Goal: Complete application form: Complete application form

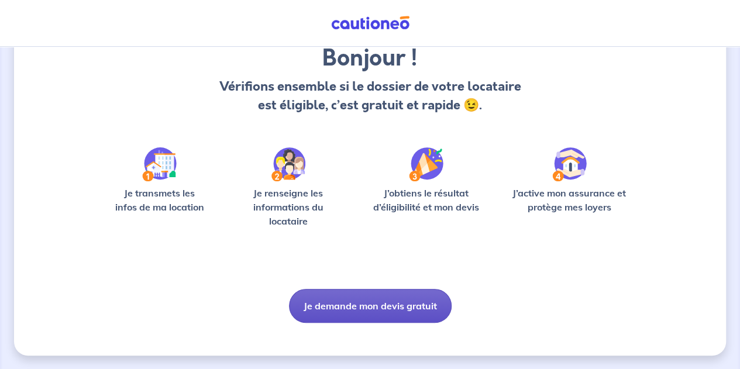
click at [357, 305] on button "Je demande mon devis gratuit" at bounding box center [370, 306] width 163 height 34
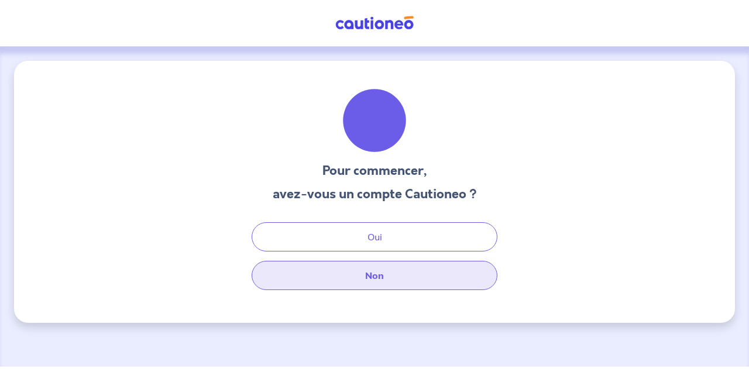
click at [381, 277] on button "Non" at bounding box center [375, 275] width 246 height 29
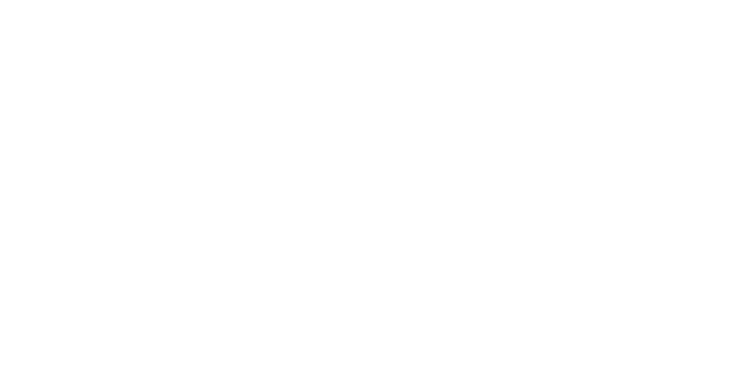
select select "FR"
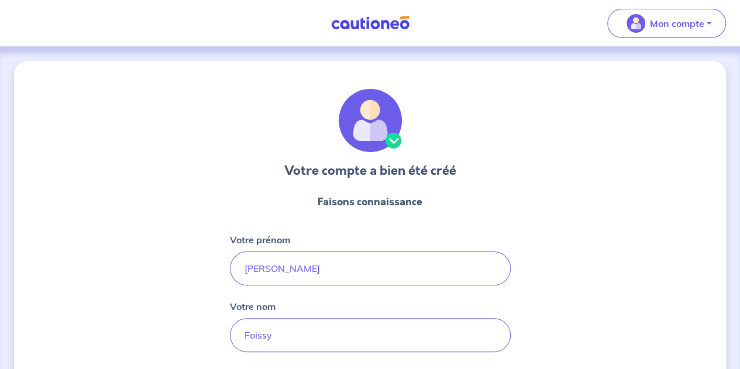
scroll to position [180, 0]
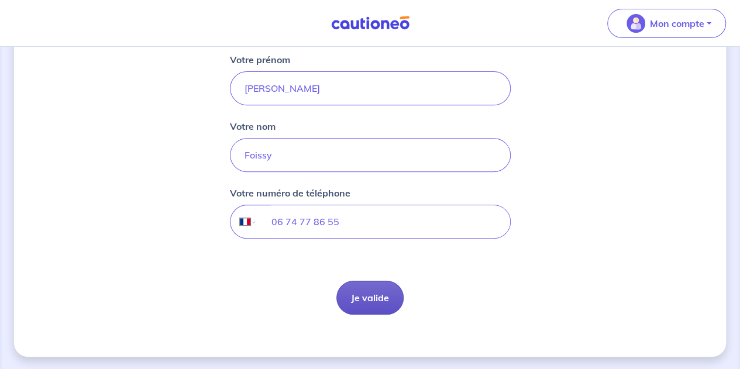
click at [374, 300] on button "Je valide" at bounding box center [369, 298] width 67 height 34
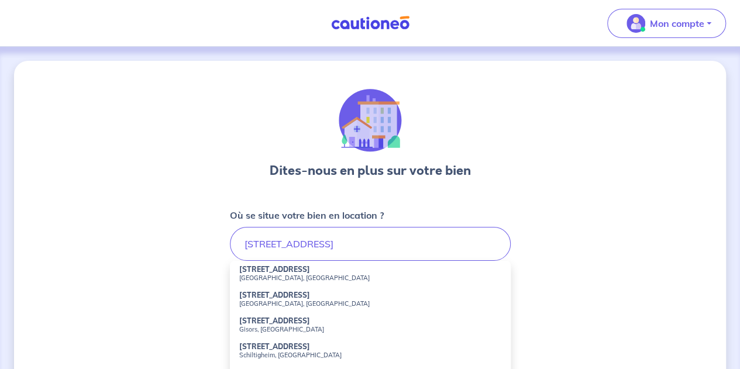
click at [305, 272] on li "[STREET_ADDRESS]" at bounding box center [370, 274] width 281 height 26
type input "8 Rue de Vienne, Montévrain, France"
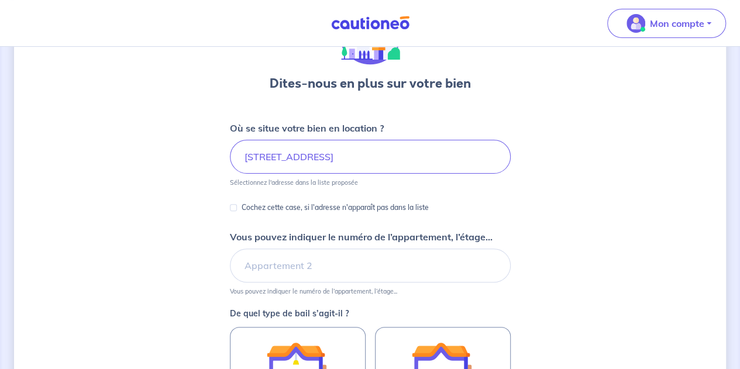
scroll to position [89, 0]
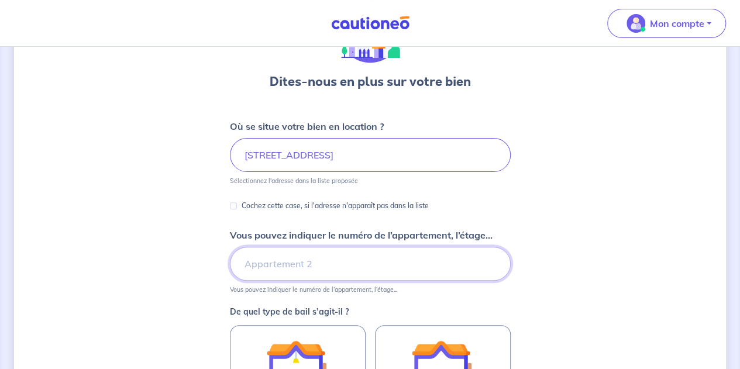
click at [277, 266] on input "Vous pouvez indiquer le numéro de l’appartement, l’étage..." at bounding box center [370, 264] width 281 height 34
type input "1"
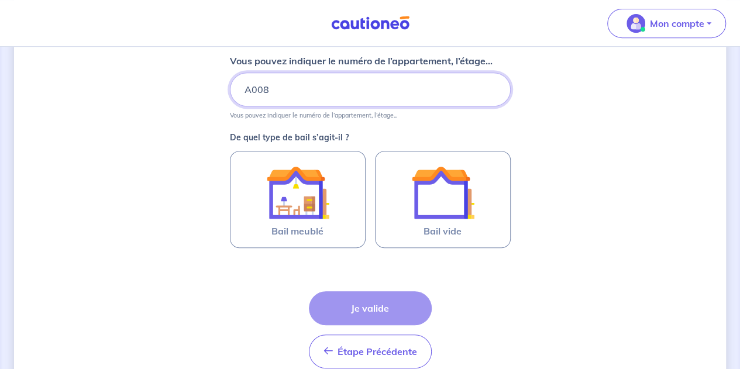
scroll to position [266, 0]
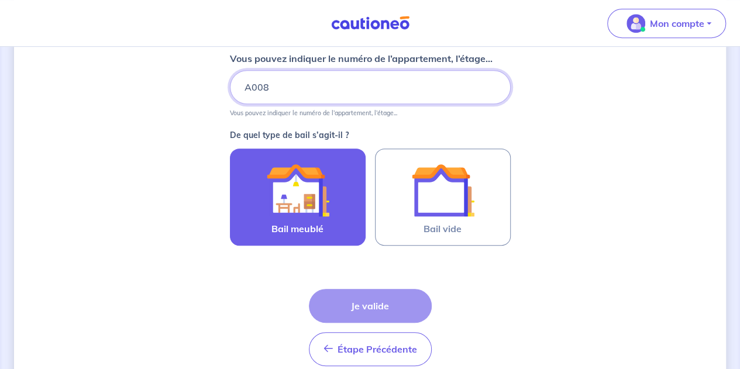
type input "A008"
click at [316, 198] on img at bounding box center [297, 190] width 63 height 63
click at [0, 0] on input "Bail meublé" at bounding box center [0, 0] width 0 height 0
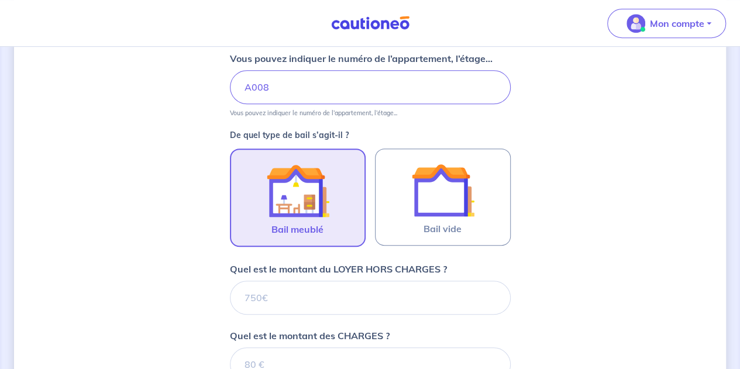
click at [316, 198] on img at bounding box center [297, 190] width 63 height 63
click at [0, 0] on input "Bail meublé" at bounding box center [0, 0] width 0 height 0
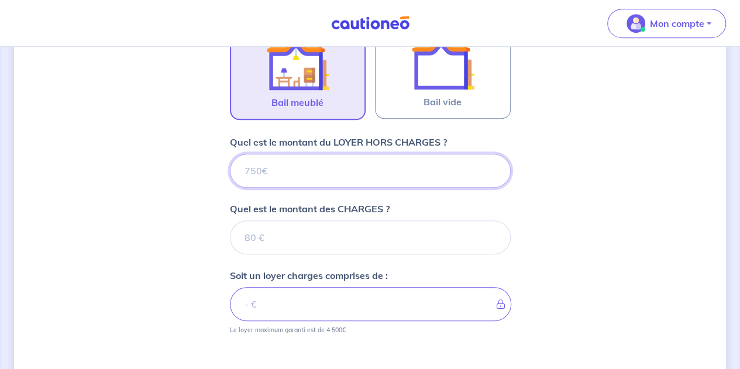
scroll to position [392, 0]
type input "920"
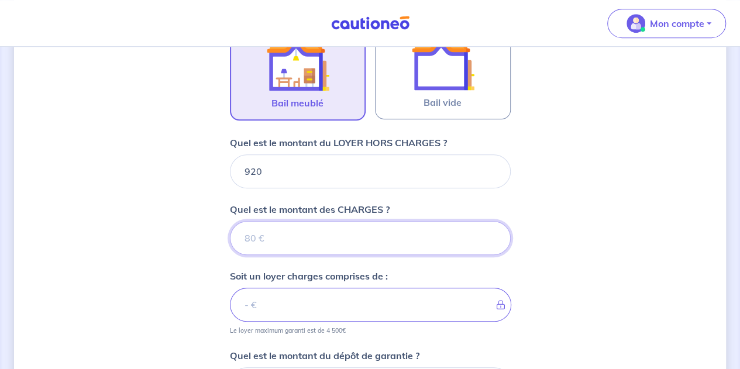
click at [245, 242] on input "Quel est le montant des CHARGES ?" at bounding box center [370, 238] width 281 height 34
type input "80"
type input "1000"
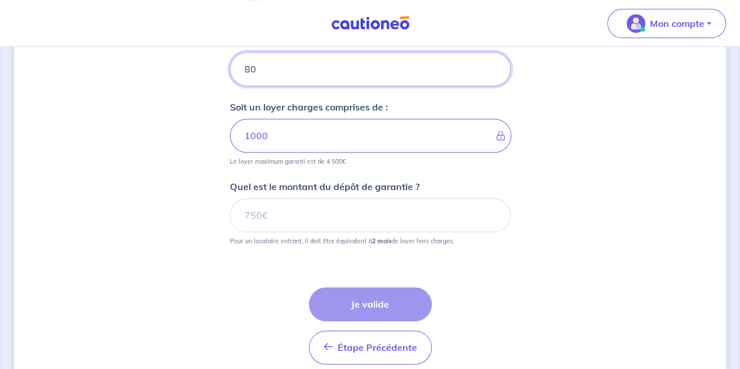
scroll to position [562, 0]
type input "80"
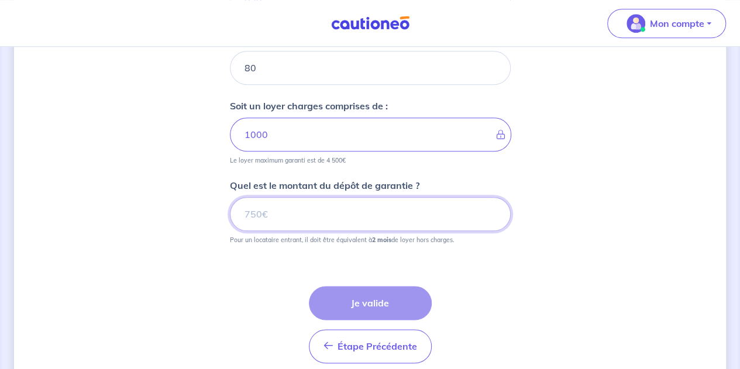
click at [257, 211] on input "Quel est le montant du dépôt de garantie ?" at bounding box center [370, 214] width 281 height 34
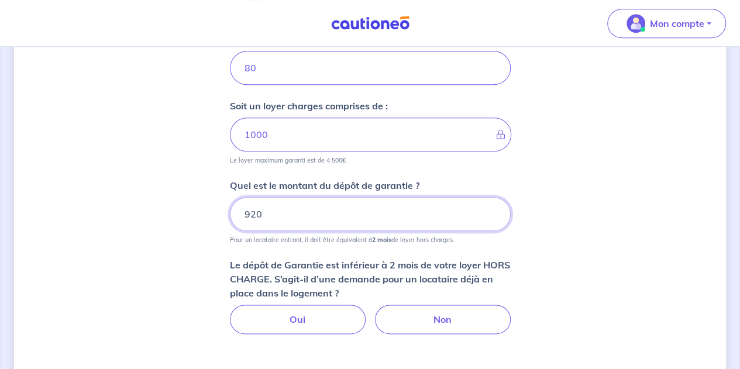
type input "920"
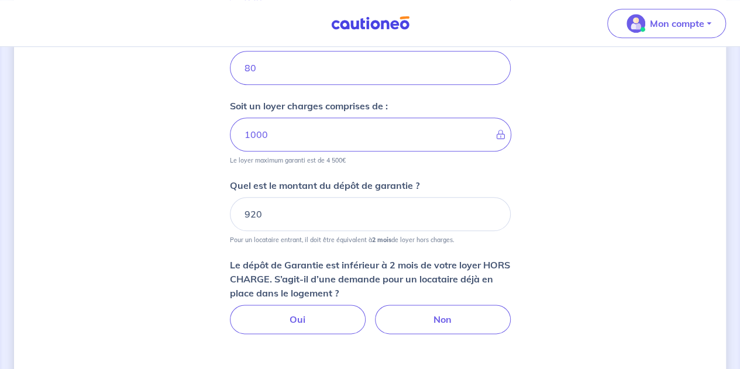
click at [318, 305] on label "Oui" at bounding box center [298, 319] width 136 height 29
click at [366, 305] on input "Oui" at bounding box center [370, 309] width 8 height 8
radio input "true"
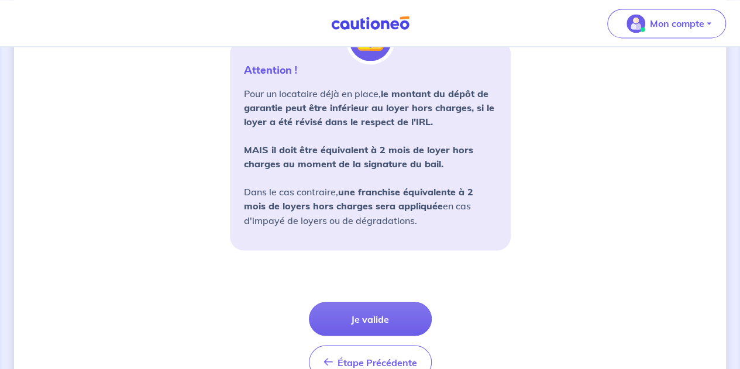
scroll to position [961, 0]
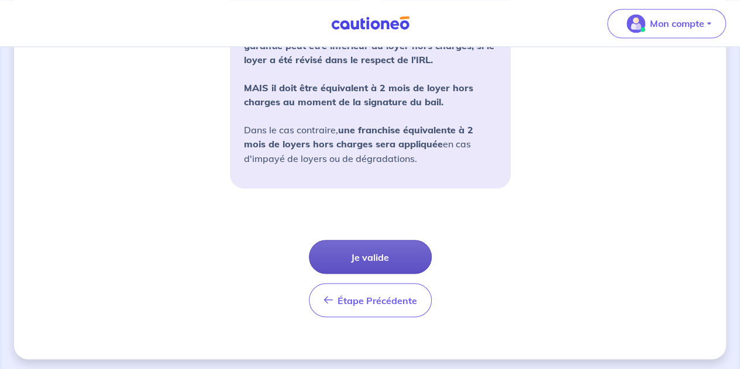
click at [356, 246] on button "Je valide" at bounding box center [370, 257] width 123 height 34
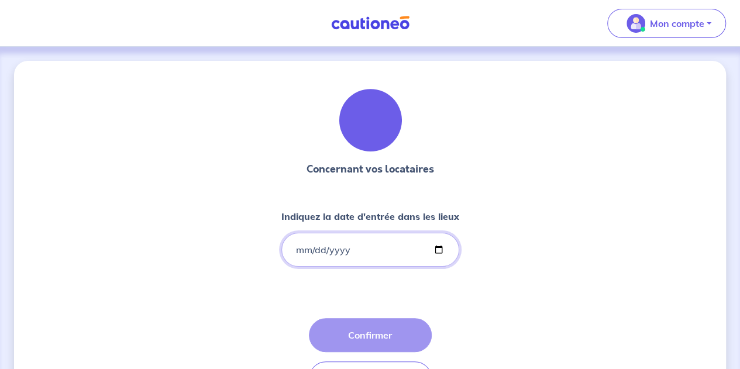
click at [301, 246] on input "Indiquez la date d'entrée dans les lieux" at bounding box center [370, 250] width 178 height 34
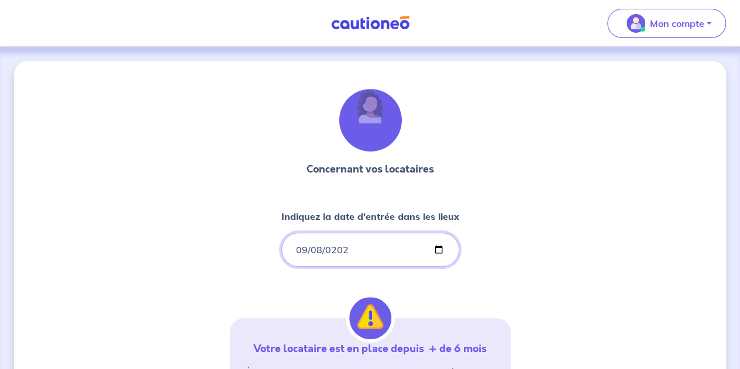
type input "2025-09-08"
click at [576, 248] on div "Concernant vos locataires Indiquez la date d'entrée dans les lieux 2025-09-08 V…" at bounding box center [370, 331] width 712 height 541
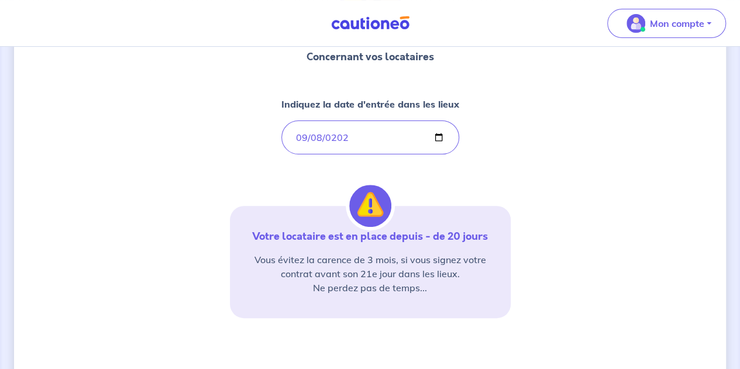
scroll to position [111, 0]
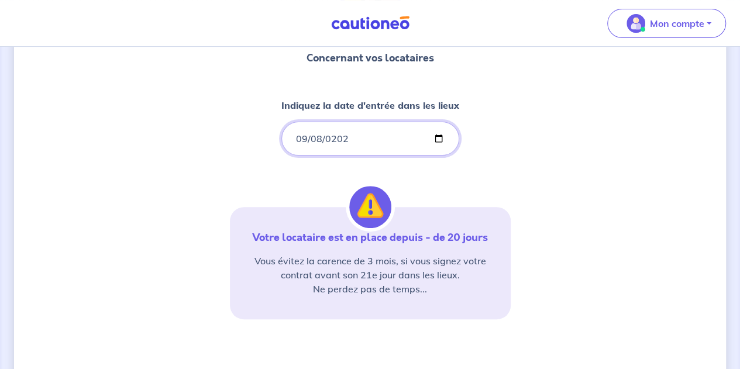
click at [304, 137] on input "2025-09-08" at bounding box center [370, 139] width 178 height 34
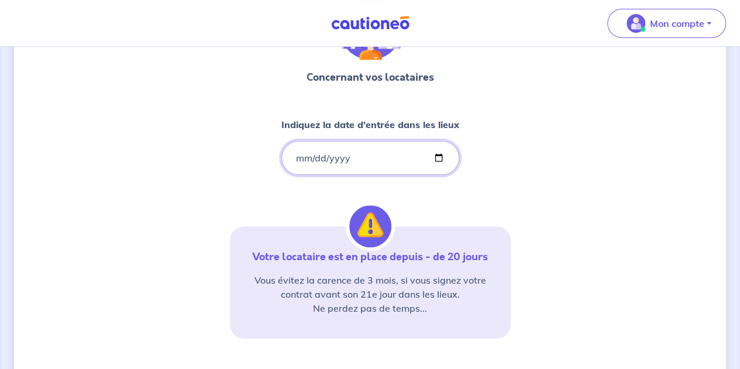
type input "2025-09-09"
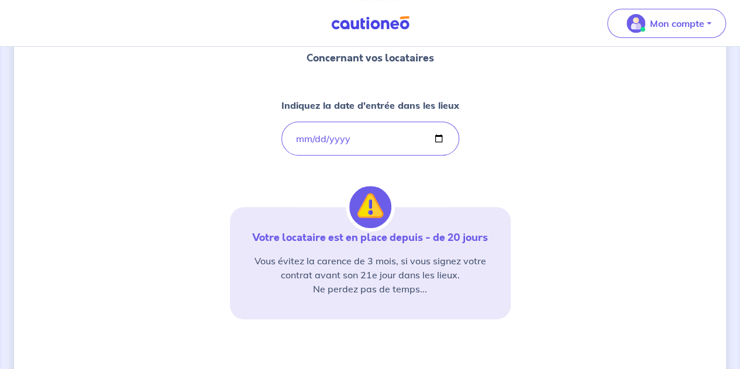
click at [225, 183] on div "Concernant vos locataires Indiquez la date d'entrée dans les lieux 2025-09-09 V…" at bounding box center [370, 220] width 712 height 541
click at [304, 136] on input "2025-09-09" at bounding box center [370, 139] width 178 height 34
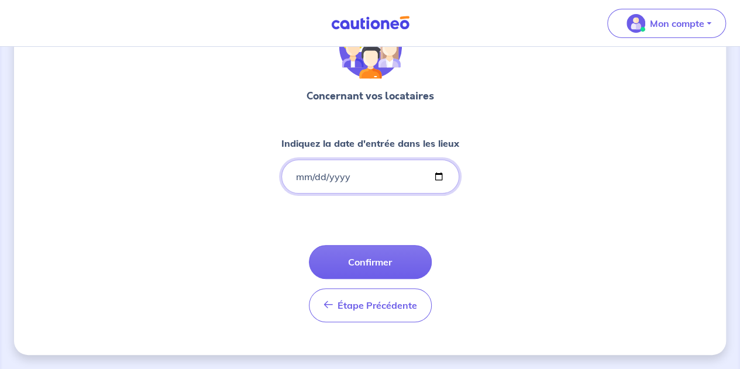
type input "2025-09-09"
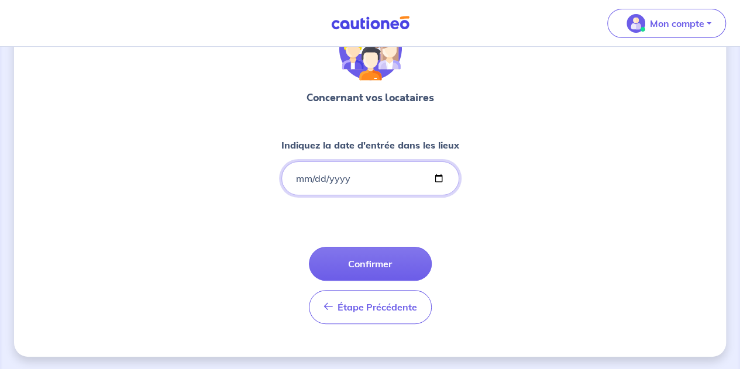
click at [298, 172] on input "Indiquez la date d'entrée dans les lieux" at bounding box center [370, 178] width 178 height 34
type input "2025-09-08"
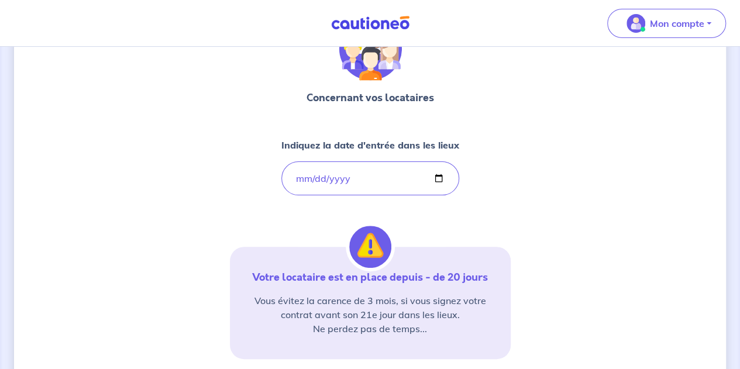
click at [247, 214] on div "Concernant vos locataires Indiquez la date d'entrée dans les lieux 2025-09-08 V…" at bounding box center [370, 258] width 281 height 480
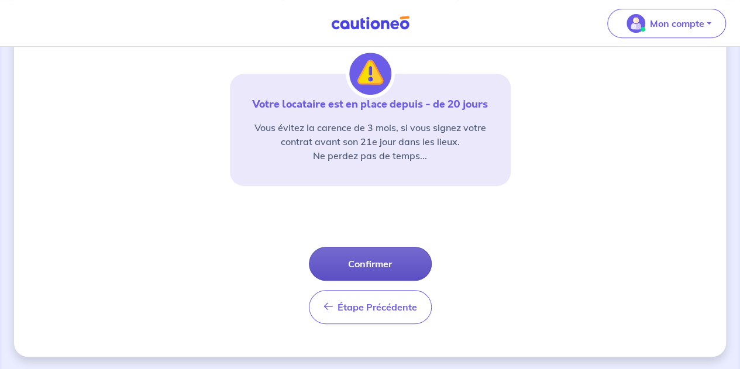
click at [347, 265] on button "Confirmer" at bounding box center [370, 264] width 123 height 34
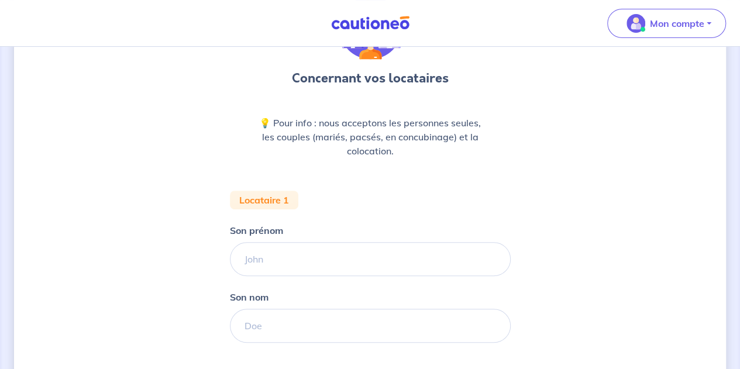
scroll to position [95, 0]
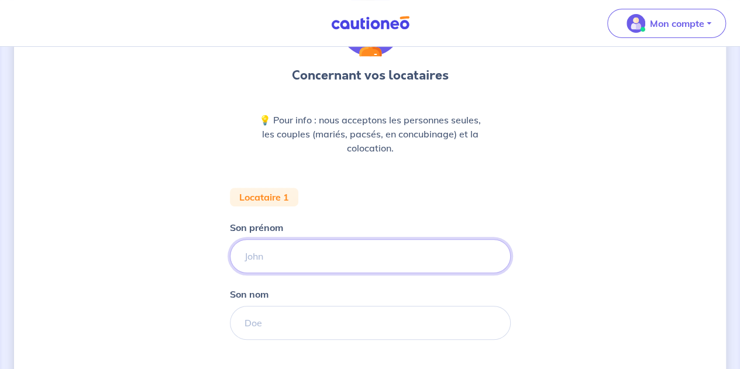
click at [321, 253] on input "Son prénom" at bounding box center [370, 256] width 281 height 34
type input "Samihoulla"
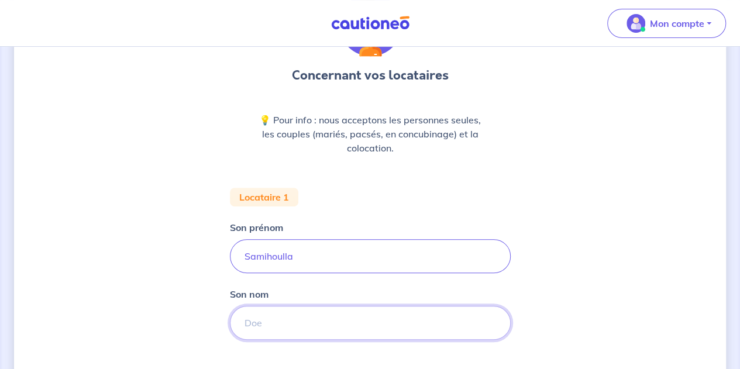
click at [276, 318] on input "Son nom" at bounding box center [370, 323] width 281 height 34
type input "Check"
click at [273, 258] on input "Samihoulla" at bounding box center [370, 256] width 281 height 34
click at [295, 256] on input "Samioulla" at bounding box center [370, 256] width 281 height 34
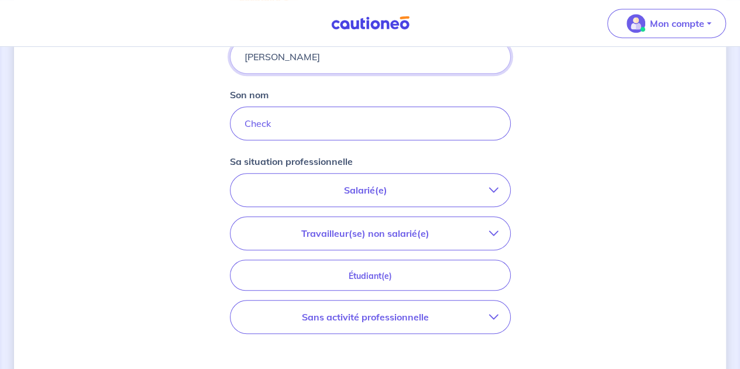
scroll to position [319, 0]
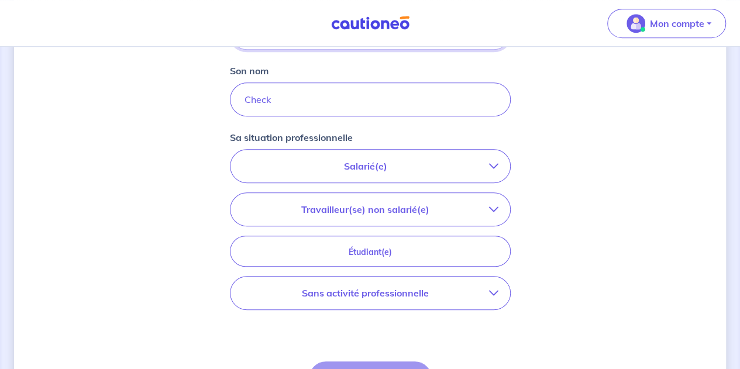
type input "Samioullah"
click at [383, 171] on p "Salarié(e)" at bounding box center [365, 166] width 247 height 14
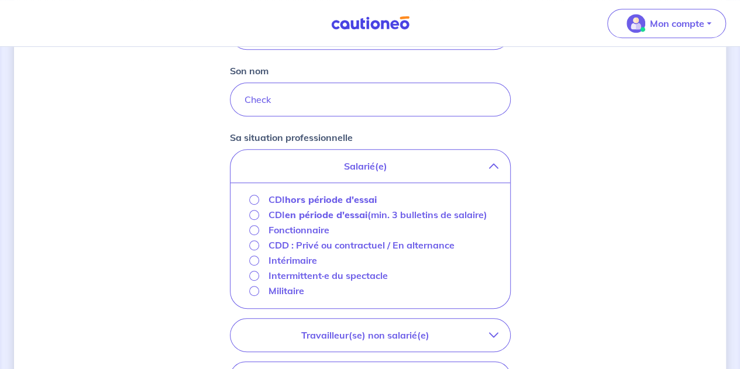
click at [322, 196] on strong "hors période d'essai" at bounding box center [331, 200] width 92 height 12
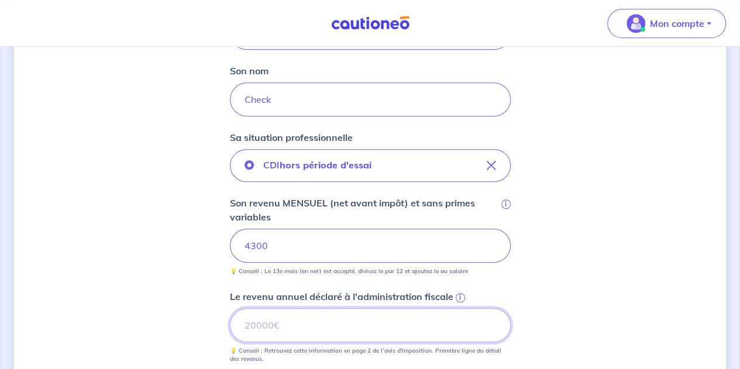
click at [257, 323] on input "Le revenu annuel déclaré à l'administration fiscale i" at bounding box center [370, 325] width 281 height 34
type input "63956"
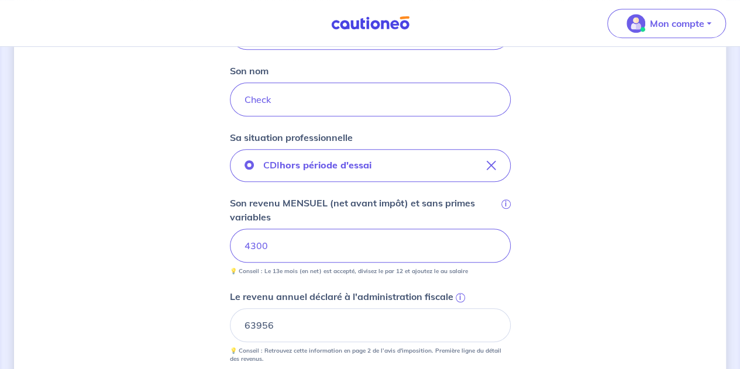
click at [147, 152] on div "Concernant vos locataires 💡 Pour info : nous acceptons les personnes seules, le…" at bounding box center [370, 199] width 712 height 914
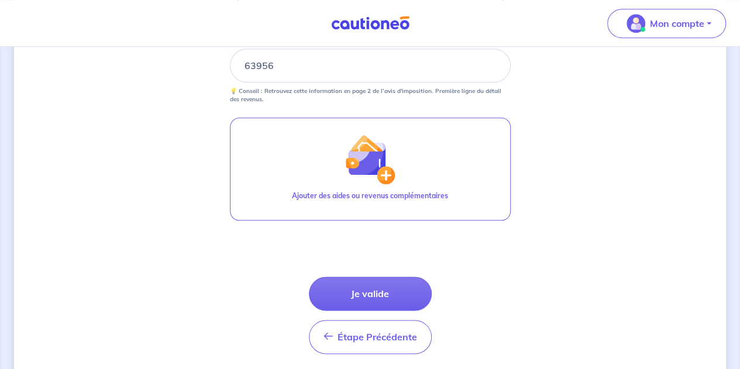
scroll to position [617, 0]
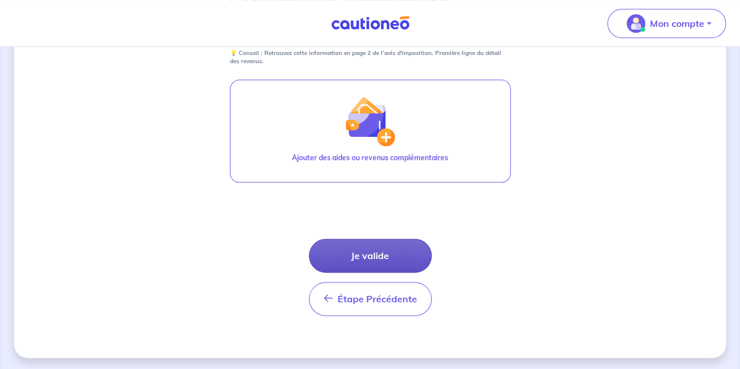
click at [344, 239] on button "Je valide" at bounding box center [370, 256] width 123 height 34
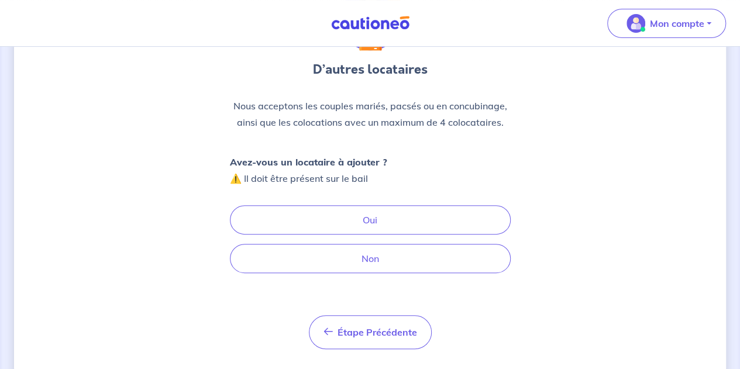
scroll to position [104, 0]
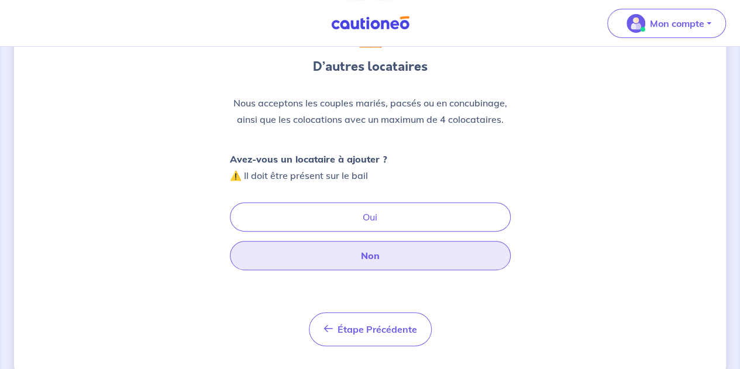
click at [337, 263] on button "Non" at bounding box center [370, 255] width 281 height 29
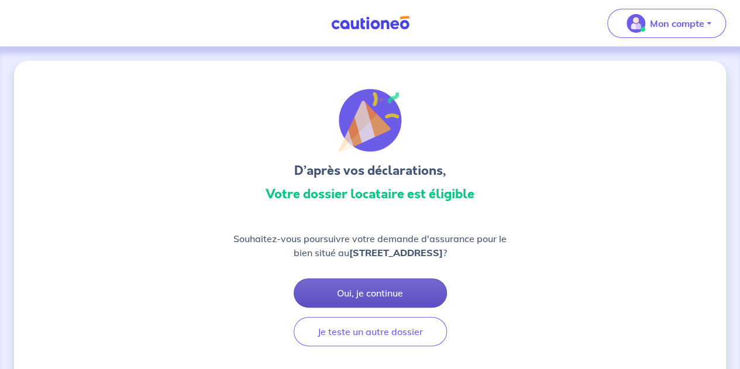
click at [356, 298] on button "Oui, je continue" at bounding box center [370, 292] width 153 height 29
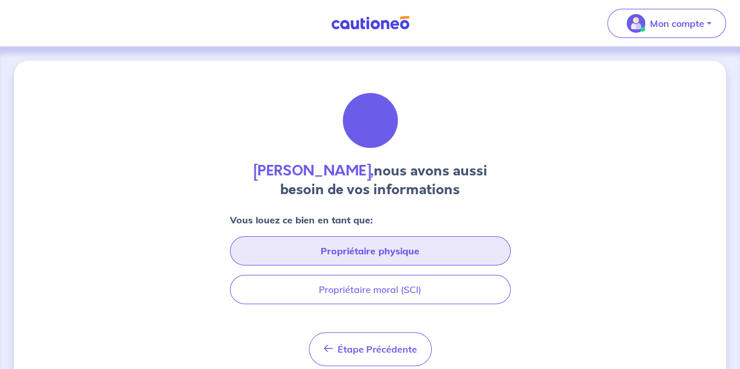
click at [372, 252] on button "Propriétaire physique" at bounding box center [370, 250] width 281 height 29
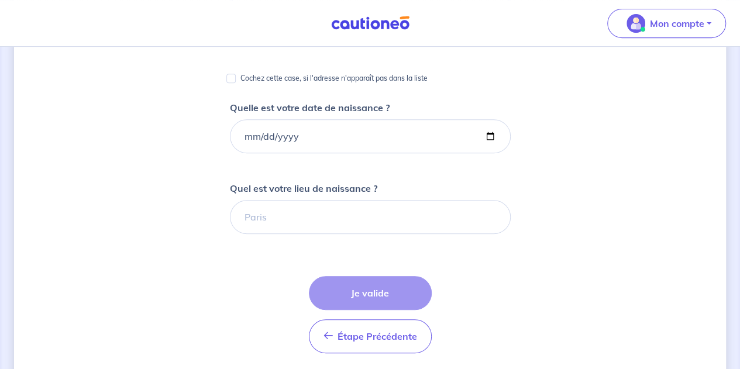
scroll to position [24, 0]
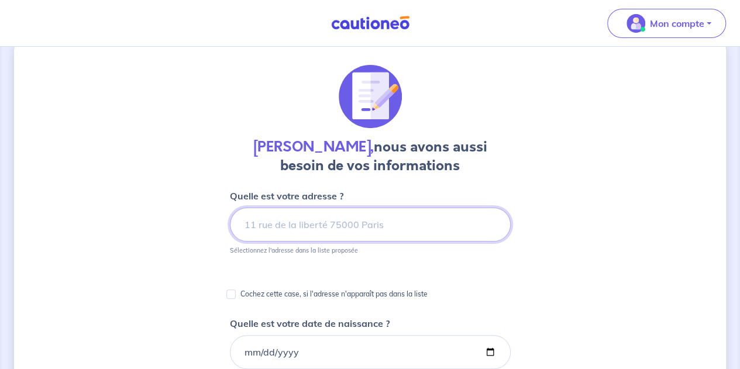
click at [278, 220] on input at bounding box center [370, 225] width 281 height 34
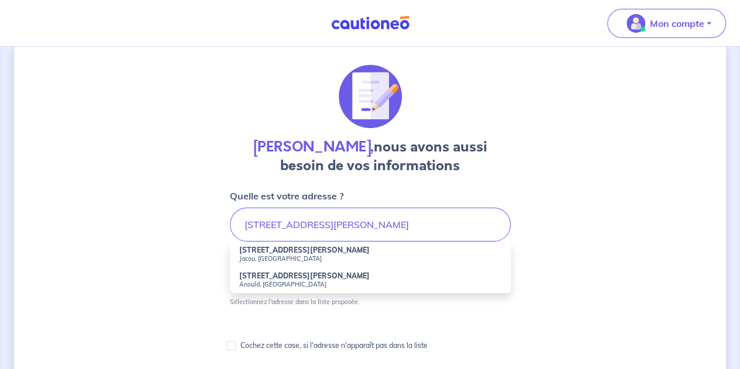
click at [291, 256] on small "Jacou, France" at bounding box center [370, 258] width 262 height 8
type input "4 Avenue Paul Valéry, Jacou, France"
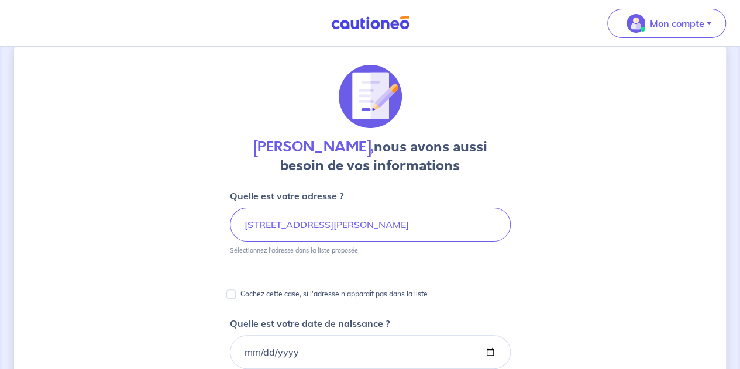
scroll to position [91, 0]
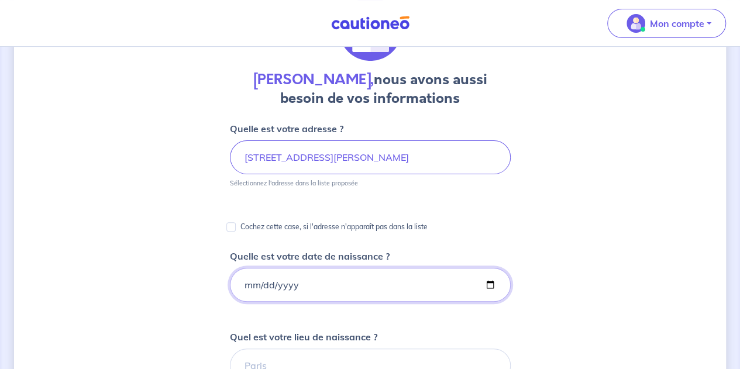
click at [287, 282] on input "Quelle est votre date de naissance ?" at bounding box center [370, 285] width 281 height 34
click at [241, 281] on input "Quelle est votre date de naissance ?" at bounding box center [370, 285] width 281 height 34
click at [245, 282] on input "Quelle est votre date de naissance ?" at bounding box center [370, 285] width 281 height 34
type input "1990-05-15"
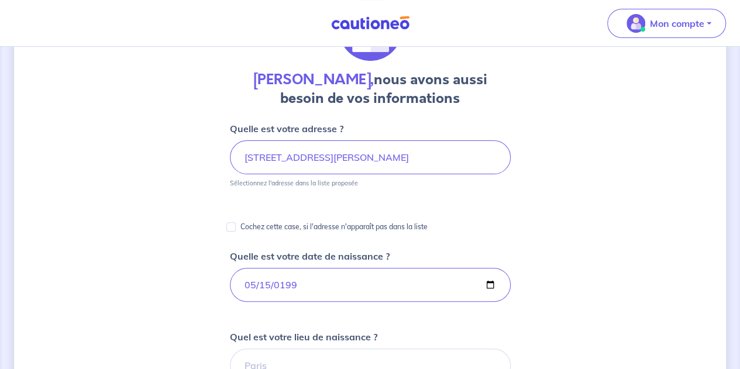
click at [205, 300] on div "Kevin Foissy, nous avons aussi besoin de vos informations Quelle est votre adre…" at bounding box center [370, 348] width 712 height 757
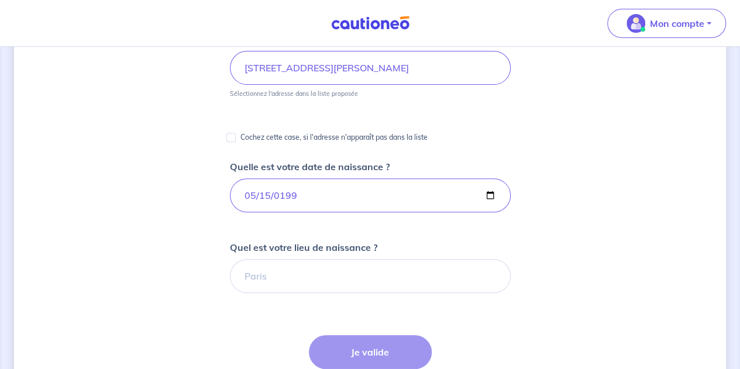
scroll to position [188, 0]
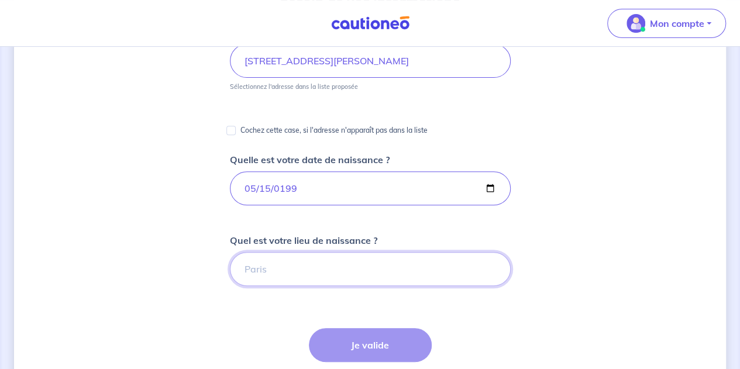
click at [274, 271] on input "Quel est votre lieu de naissance ?" at bounding box center [370, 269] width 281 height 34
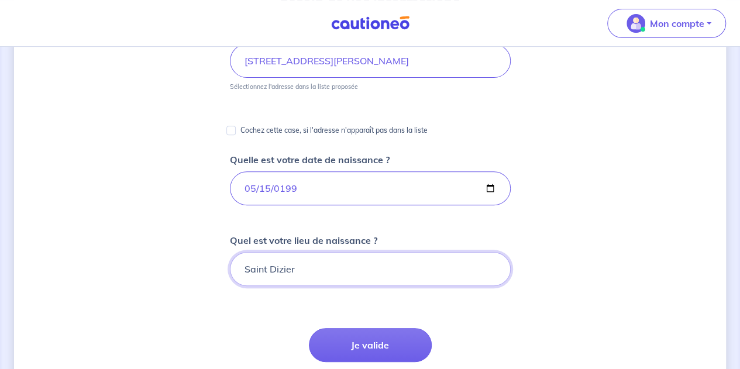
scroll to position [239, 0]
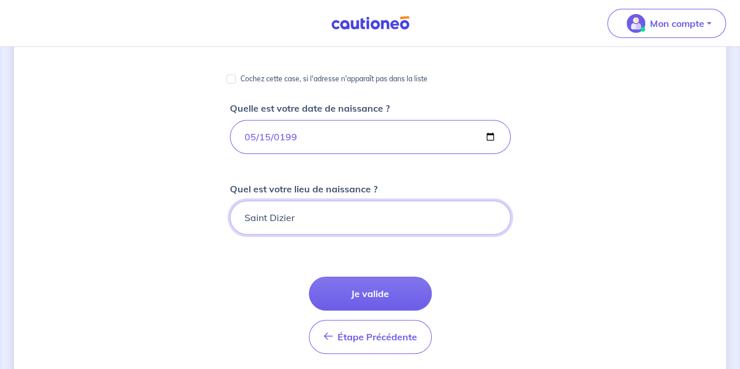
type input "Saint Dizier"
click at [300, 290] on form "Quelle est votre adresse ? 4 Avenue Paul Valéry, Jacou, France Sélectionnez l'a…" at bounding box center [370, 260] width 281 height 572
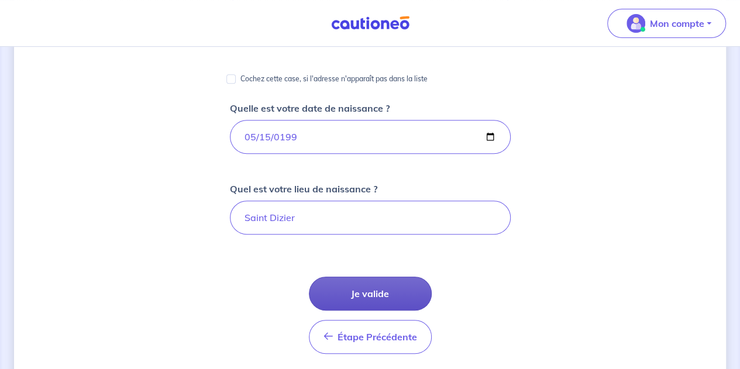
click at [376, 294] on button "Je valide" at bounding box center [370, 294] width 123 height 34
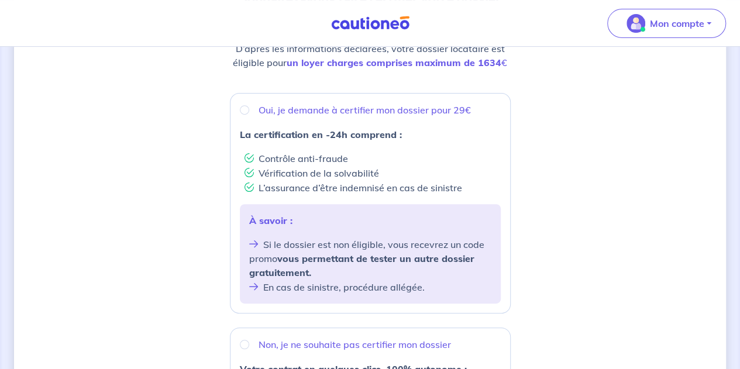
scroll to position [182, 0]
click at [246, 111] on input "Oui, je demande à certifier mon dossier pour 29€" at bounding box center [244, 108] width 9 height 9
radio input "true"
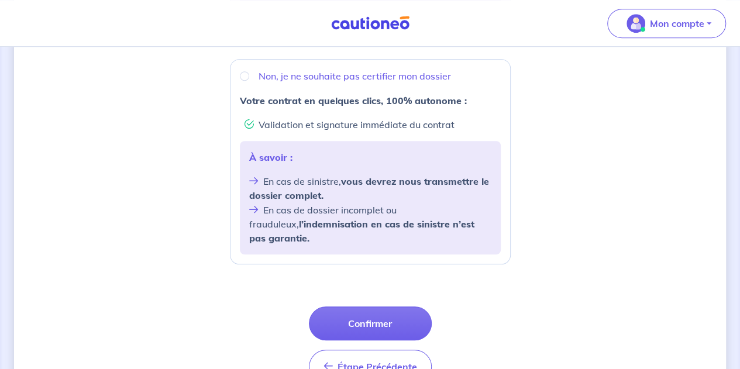
scroll to position [502, 0]
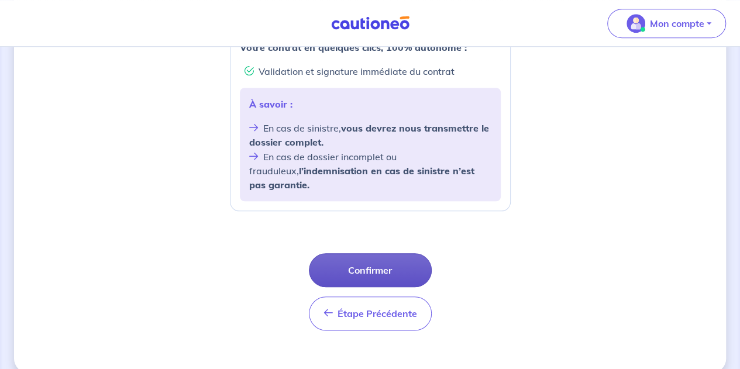
click at [384, 257] on button "Confirmer" at bounding box center [370, 270] width 123 height 34
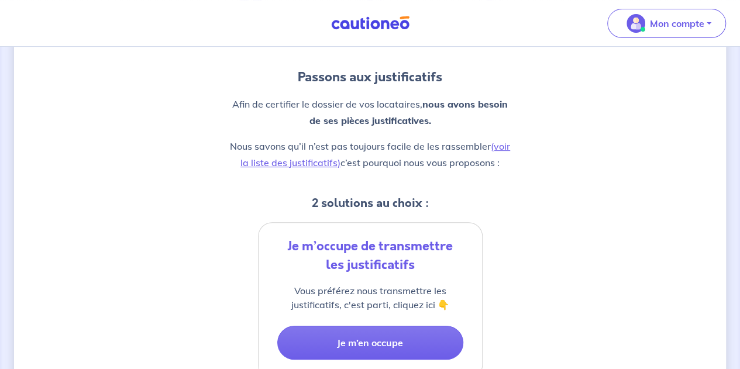
scroll to position [105, 0]
click at [505, 146] on link "(voir la liste des justificatifs)" at bounding box center [375, 155] width 270 height 28
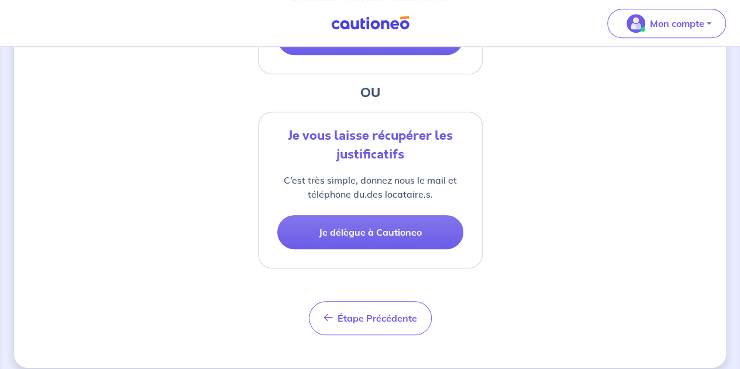
scroll to position [411, 0]
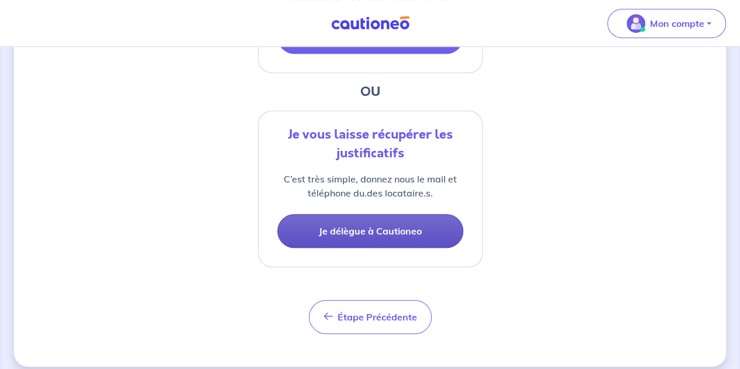
click at [353, 219] on button "Je délègue à Cautioneo" at bounding box center [370, 231] width 186 height 34
select select "FR"
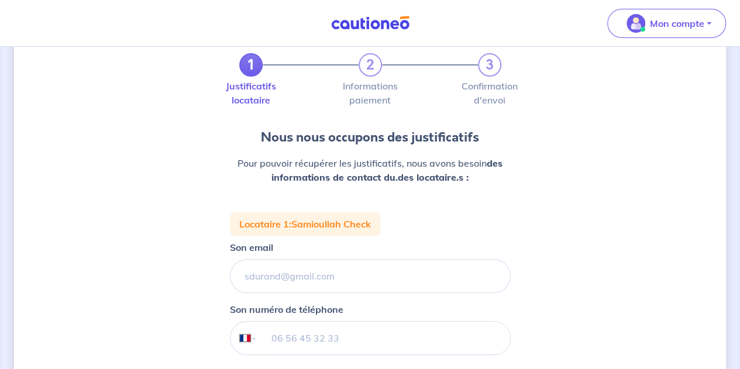
scroll to position [36, 0]
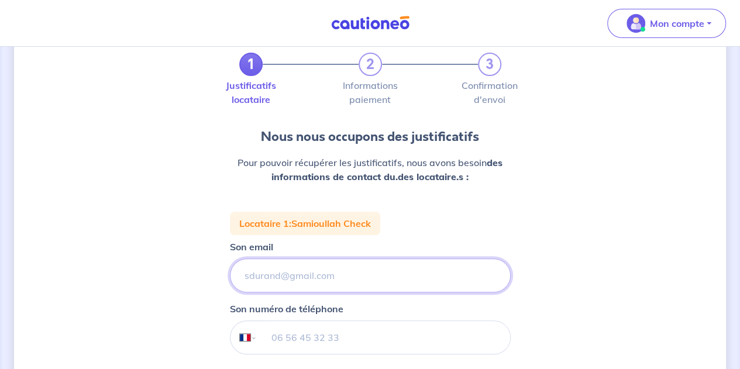
click at [292, 281] on input "Son email" at bounding box center [370, 276] width 281 height 34
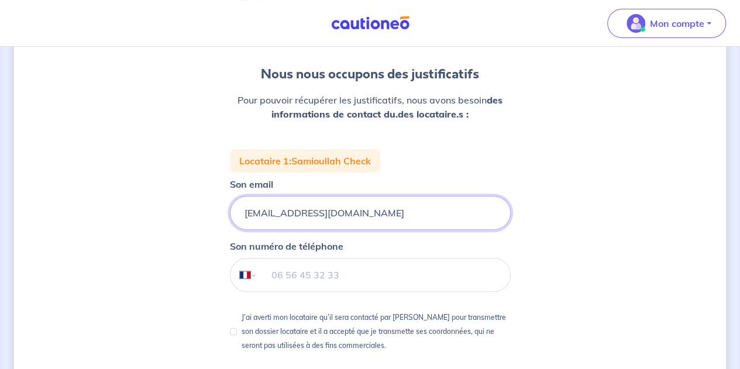
scroll to position [99, 0]
type input "checksamioullah@live.fr"
click at [278, 283] on input "tel" at bounding box center [383, 274] width 253 height 33
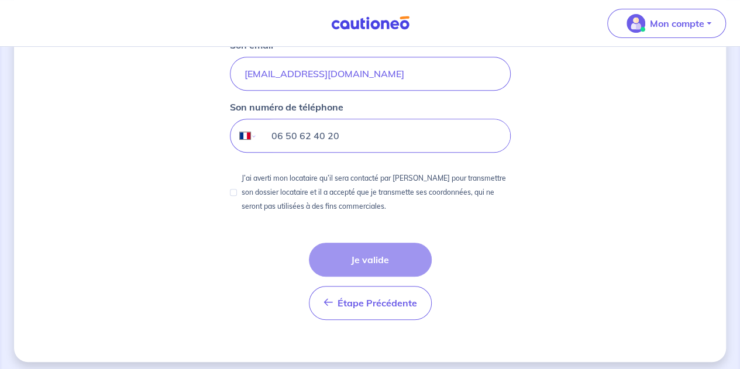
scroll to position [239, 0]
type input "06 50 62 40 20"
click at [355, 259] on div "Étape Précédente Précédent Je valide Je valide" at bounding box center [370, 280] width 123 height 77
click at [237, 193] on div "J’ai averti mon locataire qu’il sera contacté par Cautioneo pour transmettre so…" at bounding box center [370, 192] width 281 height 42
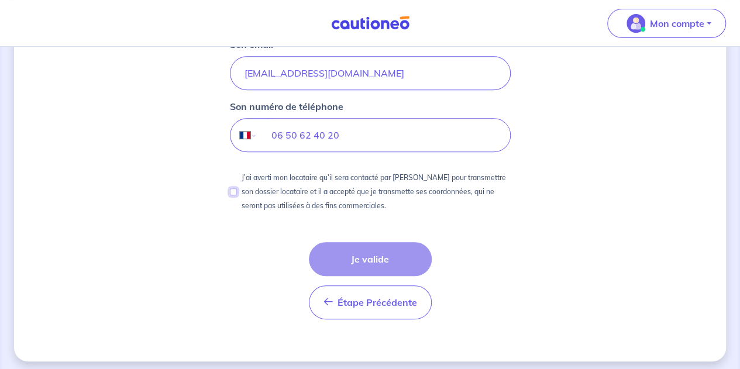
click at [236, 193] on input "J’ai averti mon locataire qu’il sera contacté par Cautioneo pour transmettre so…" at bounding box center [233, 191] width 7 height 7
checkbox input "true"
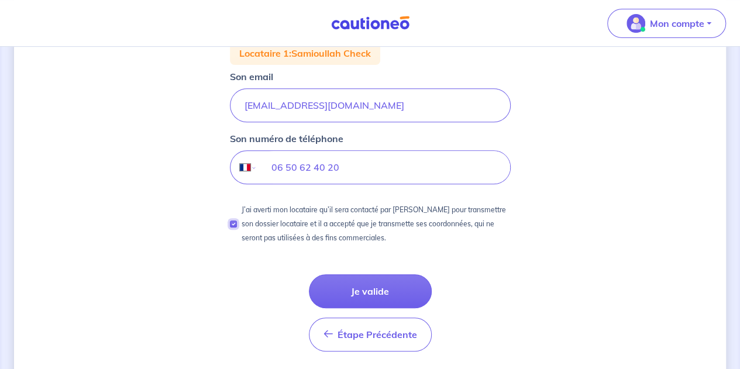
scroll to position [243, 0]
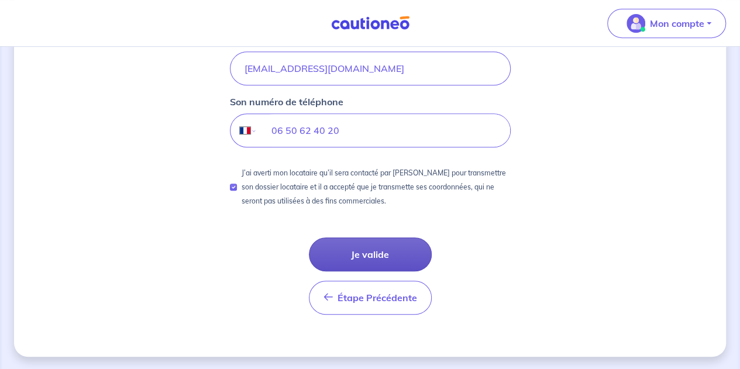
click at [359, 244] on button "Je valide" at bounding box center [370, 255] width 123 height 34
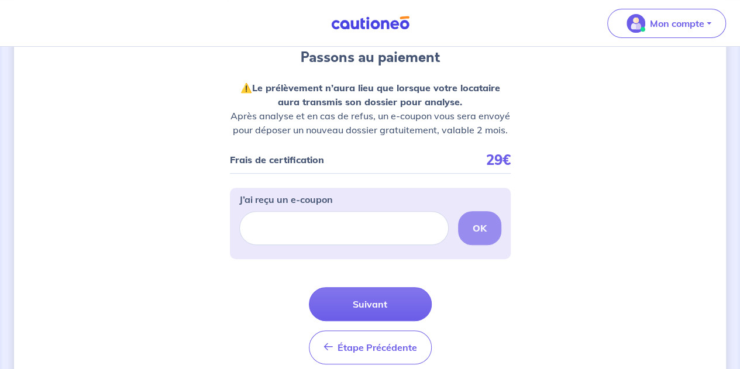
scroll to position [135, 0]
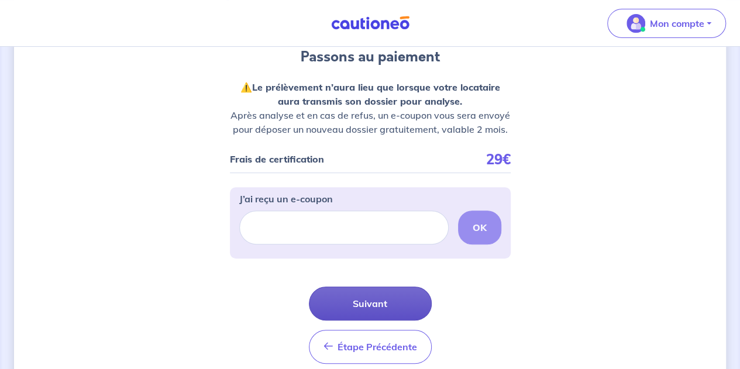
click at [365, 298] on button "Suivant" at bounding box center [370, 304] width 123 height 34
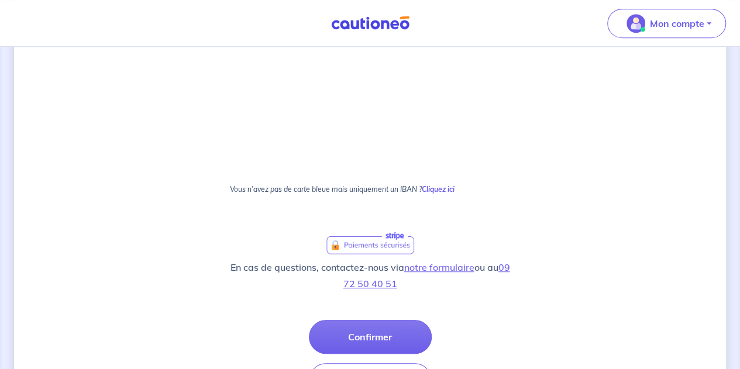
scroll to position [382, 0]
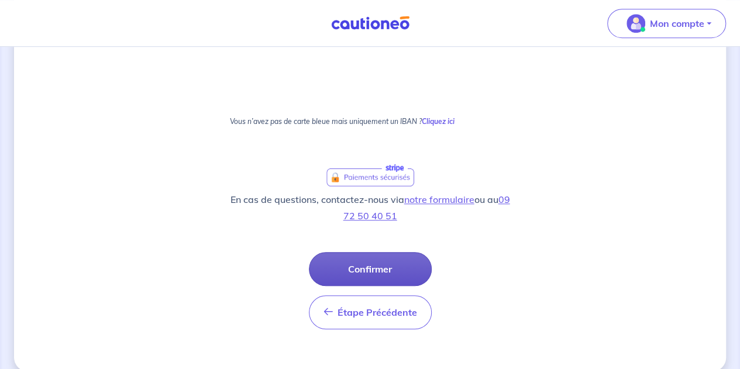
drag, startPoint x: 363, startPoint y: 298, endPoint x: 383, endPoint y: 257, distance: 46.3
click at [383, 257] on button "Confirmer" at bounding box center [370, 269] width 123 height 34
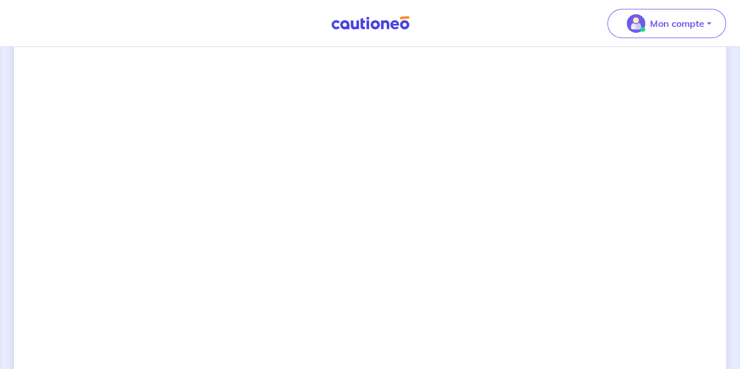
scroll to position [408, 0]
click at [592, 239] on div "2 3 Justificatifs locataire Informations paiement Confirmation d'envoi Passons …" at bounding box center [370, 198] width 712 height 1090
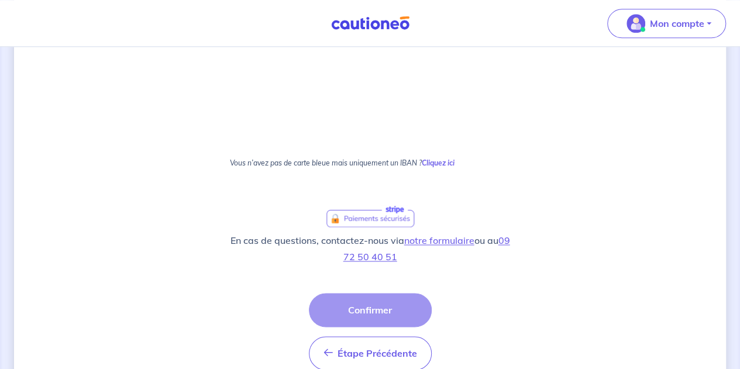
scroll to position [794, 0]
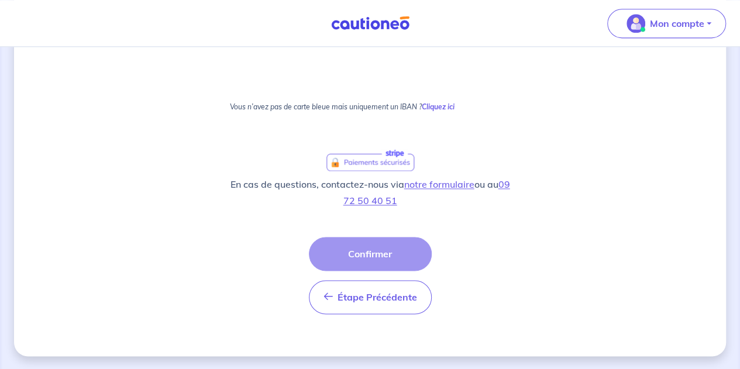
click at [377, 259] on div "Étape Précédente Précédent Confirmer Confirmer" at bounding box center [370, 275] width 123 height 77
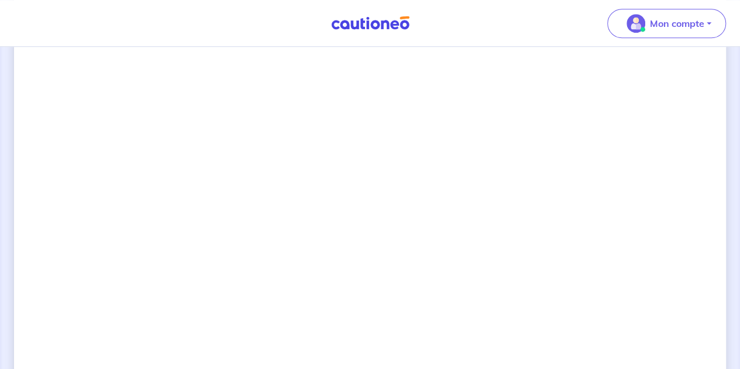
scroll to position [715, 0]
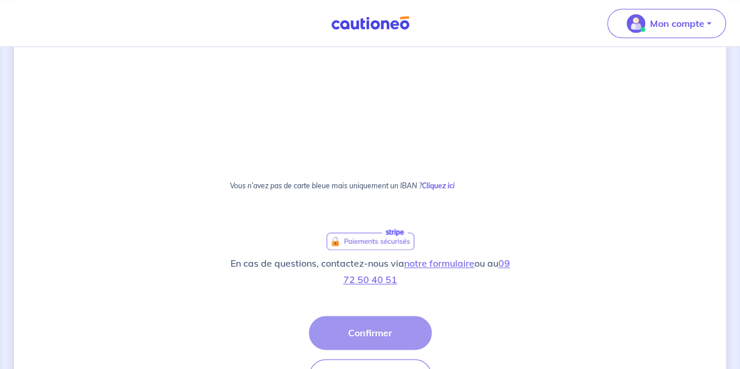
click at [347, 333] on div "Étape Précédente Précédent Confirmer Confirmer" at bounding box center [370, 354] width 123 height 77
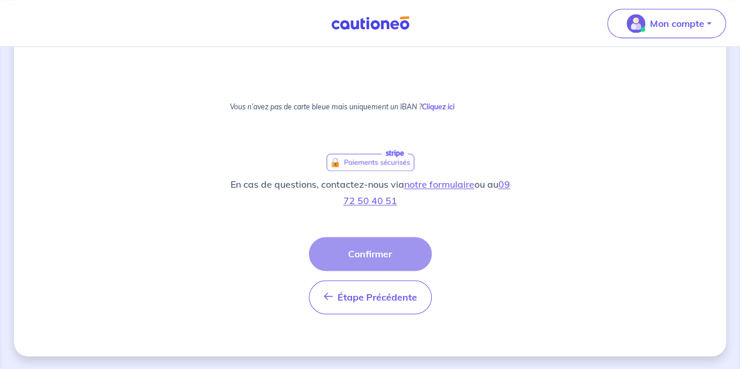
scroll to position [794, 0]
click at [371, 249] on div "Étape Précédente Précédent Confirmer Confirmer" at bounding box center [370, 276] width 123 height 77
click at [369, 259] on div "Étape Précédente Précédent Confirmer Confirmer" at bounding box center [370, 276] width 123 height 77
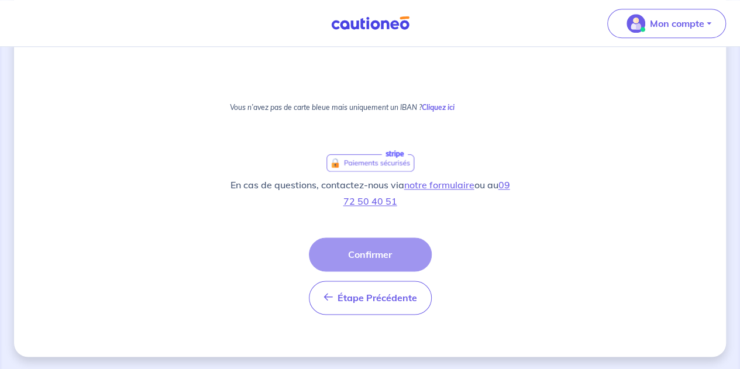
click at [369, 259] on div "Étape Précédente Précédent Confirmer Confirmer" at bounding box center [370, 276] width 123 height 77
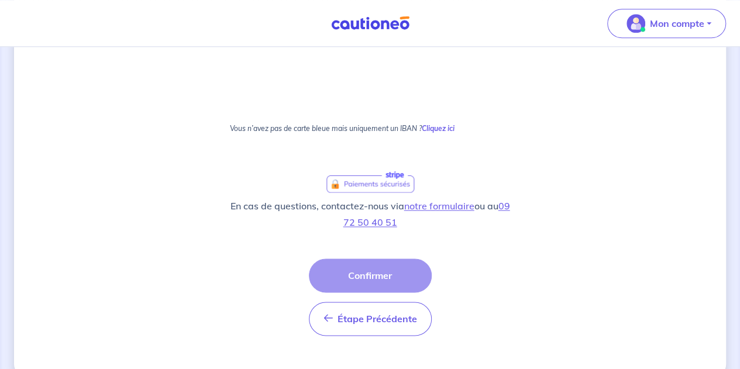
scroll to position [775, 0]
click at [365, 276] on div "Étape Précédente Précédent Confirmer Confirmer" at bounding box center [370, 295] width 123 height 77
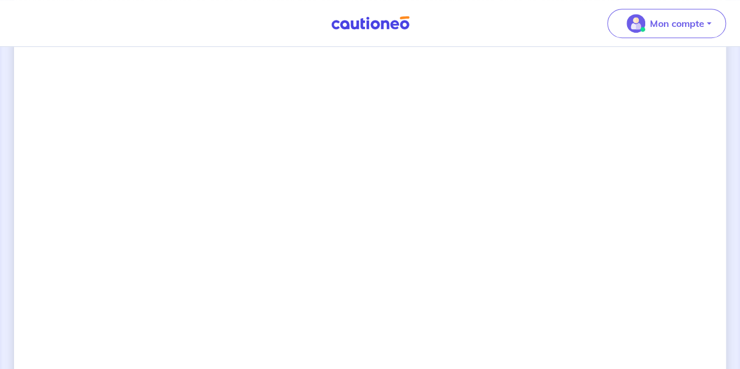
scroll to position [395, 0]
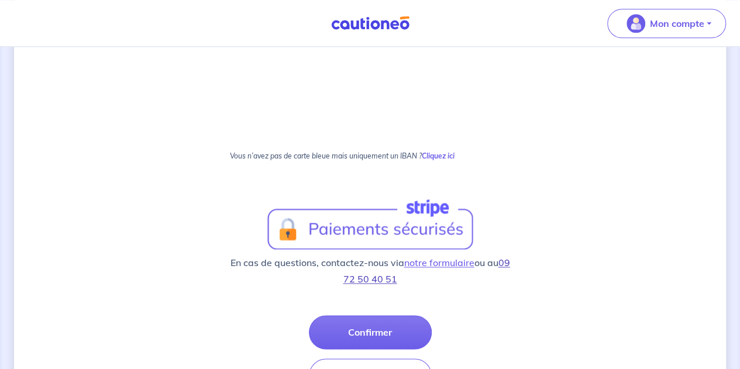
scroll to position [746, 0]
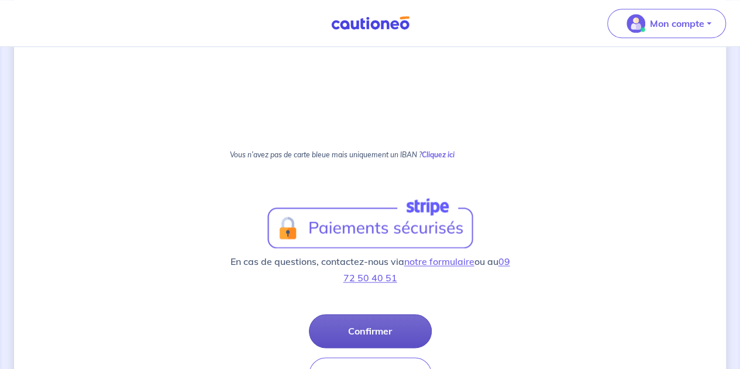
click at [364, 333] on button "Confirmer" at bounding box center [370, 331] width 123 height 34
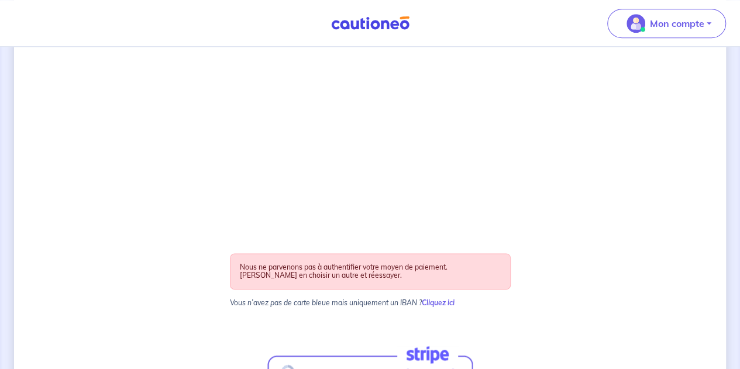
scroll to position [784, 0]
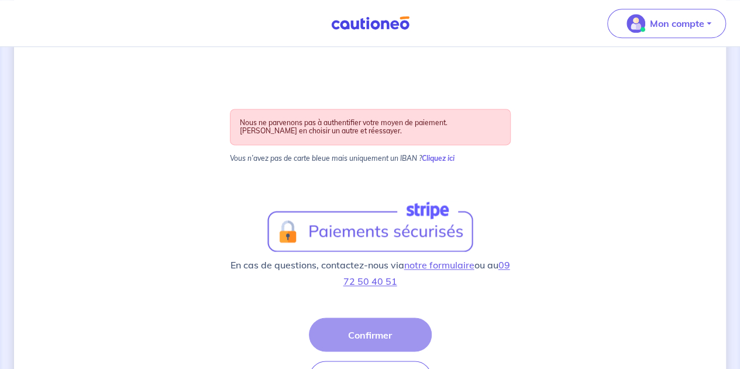
click at [356, 333] on div "Étape Précédente Précédent Confirmer Confirmer" at bounding box center [370, 356] width 123 height 77
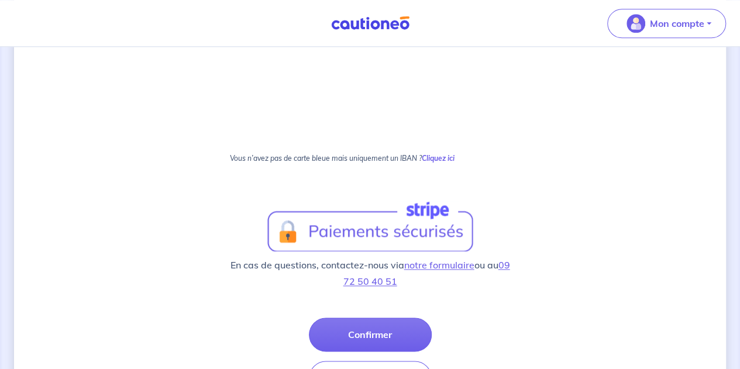
scroll to position [744, 0]
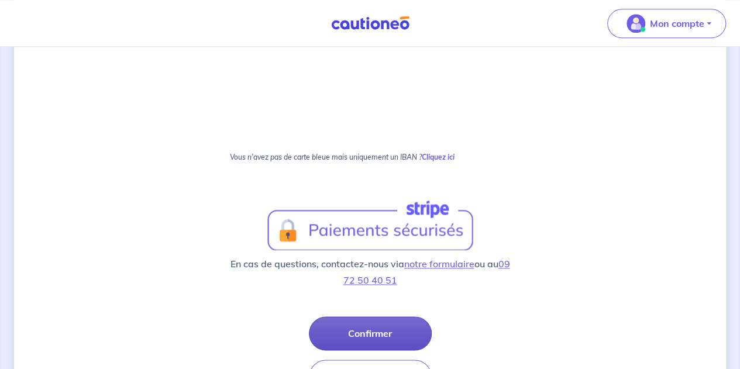
click at [359, 335] on button "Confirmer" at bounding box center [370, 333] width 123 height 34
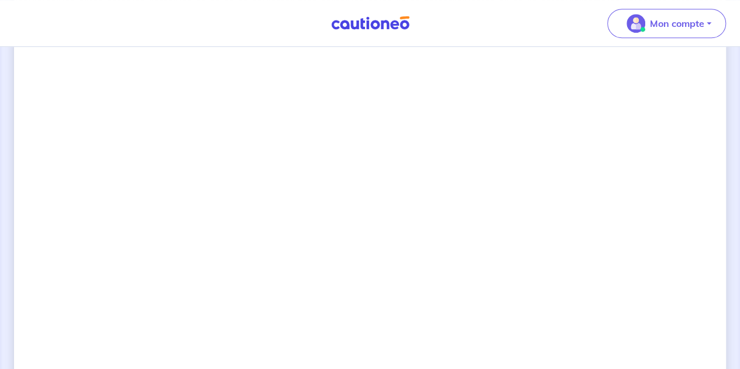
scroll to position [471, 0]
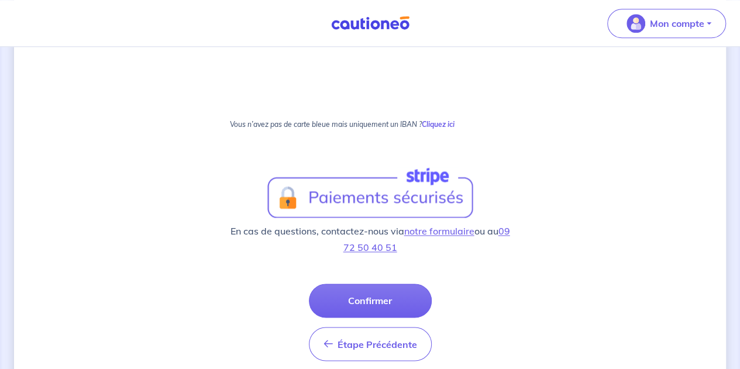
scroll to position [778, 0]
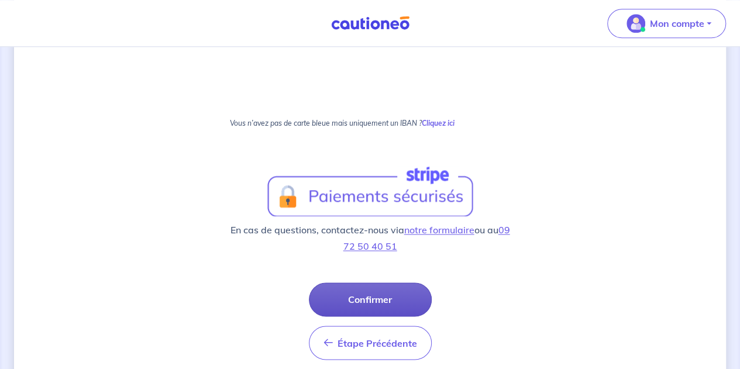
click at [356, 307] on button "Confirmer" at bounding box center [370, 300] width 123 height 34
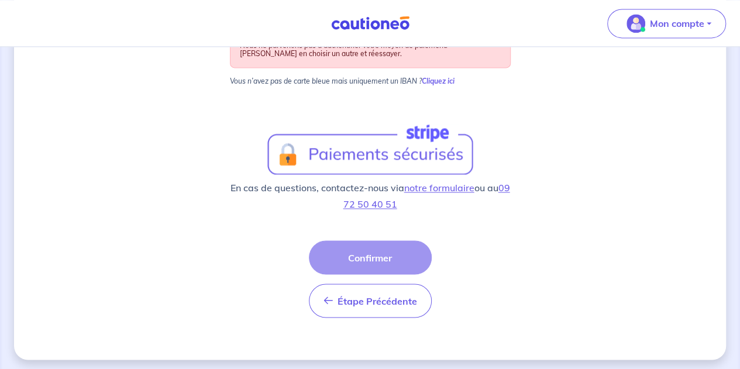
scroll to position [861, 0]
click at [400, 144] on img at bounding box center [370, 148] width 206 height 51
click at [356, 251] on div "Étape Précédente Précédent Confirmer Confirmer" at bounding box center [370, 278] width 123 height 77
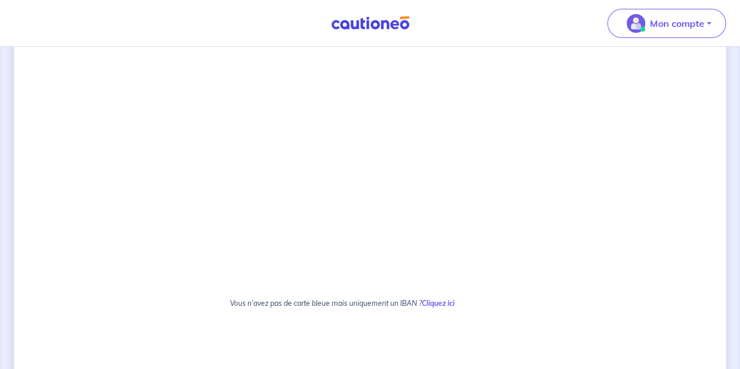
scroll to position [0, 0]
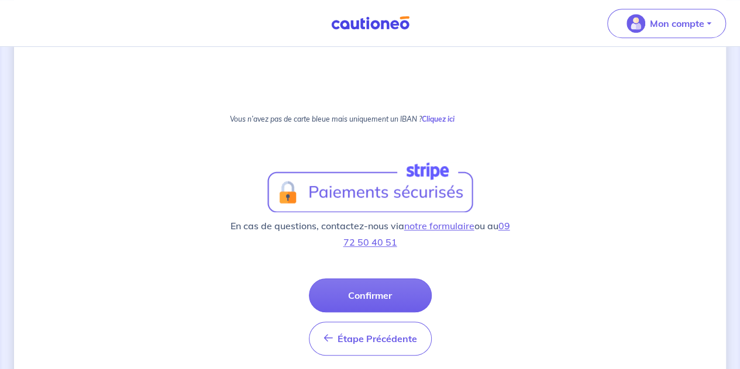
scroll to position [396, 0]
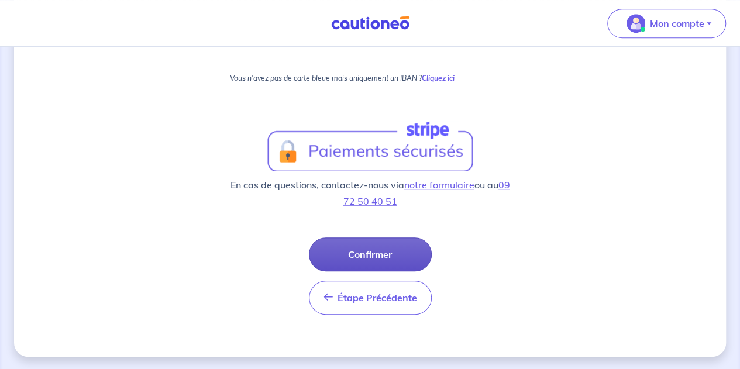
click at [372, 251] on button "Confirmer" at bounding box center [370, 255] width 123 height 34
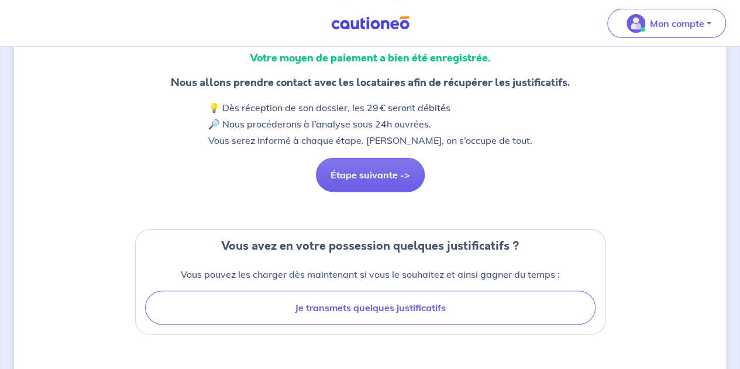
scroll to position [113, 0]
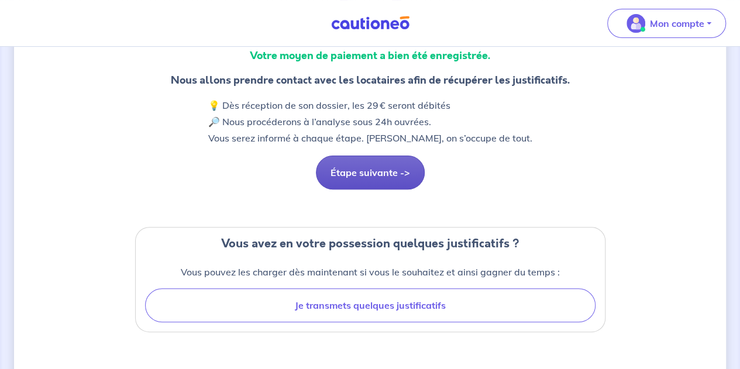
click at [372, 181] on button "Étape suivante ->" at bounding box center [370, 173] width 109 height 34
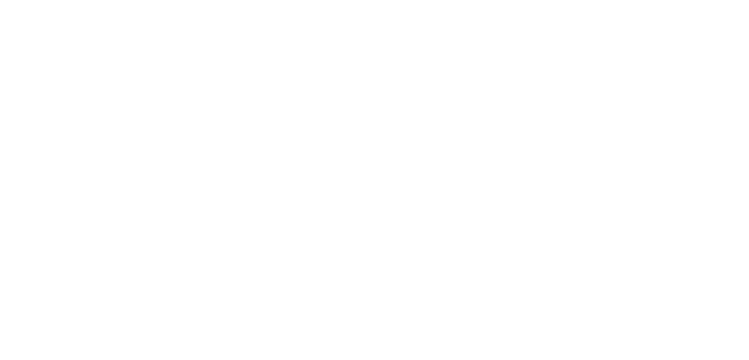
scroll to position [0, 6]
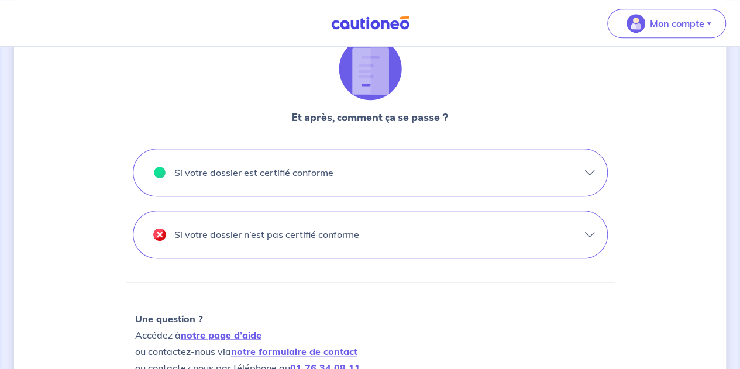
scroll to position [483, 0]
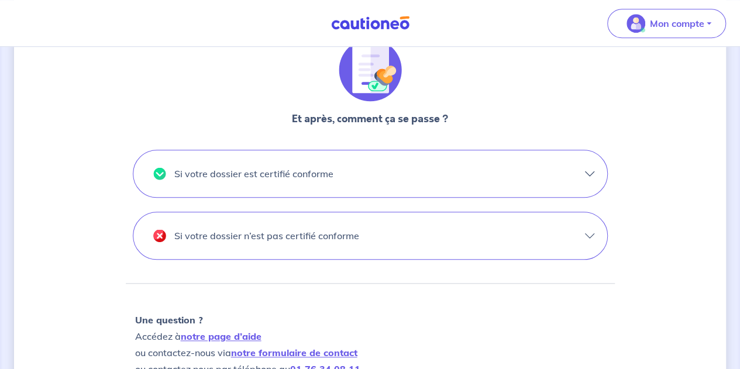
click at [267, 171] on p "Si votre dossier est certifié conforme" at bounding box center [253, 173] width 159 height 19
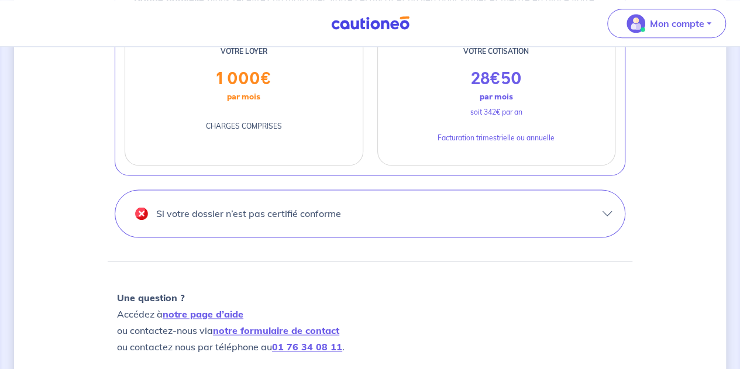
scroll to position [699, 0]
click at [267, 209] on p "Si votre dossier n’est pas certifié conforme" at bounding box center [248, 212] width 185 height 19
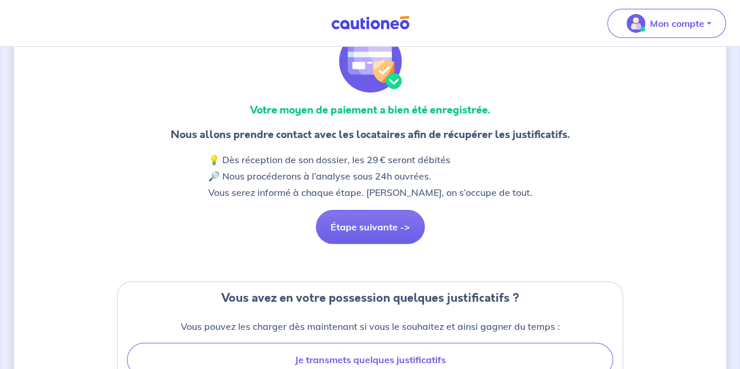
scroll to position [0, 0]
